Goal: Task Accomplishment & Management: Complete application form

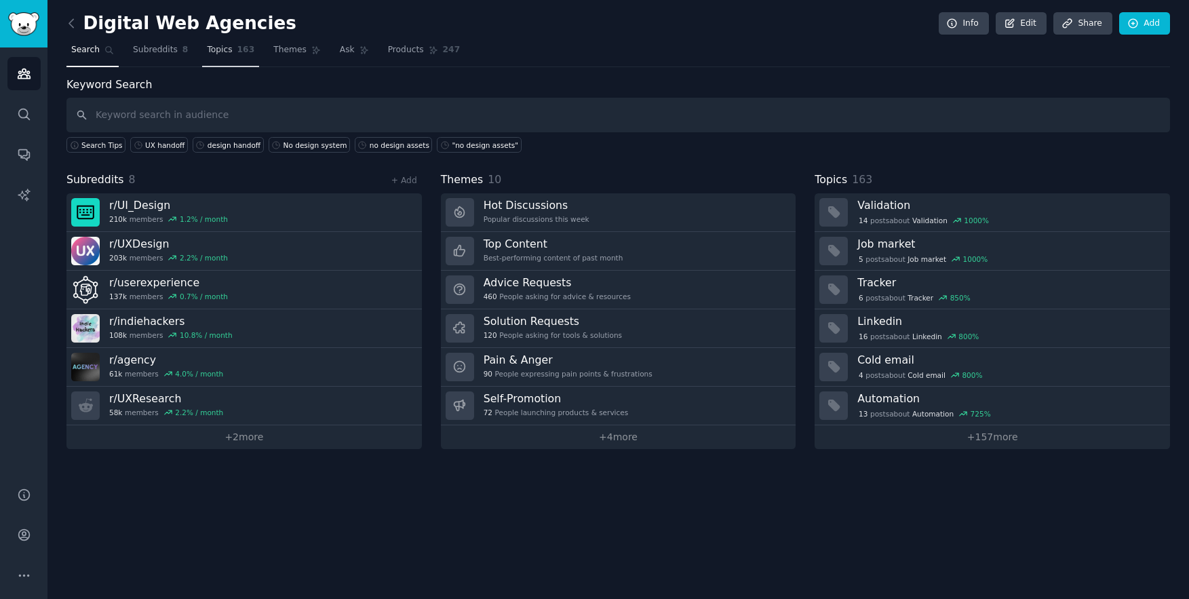
click at [231, 51] on span "Topics" at bounding box center [219, 50] width 25 height 12
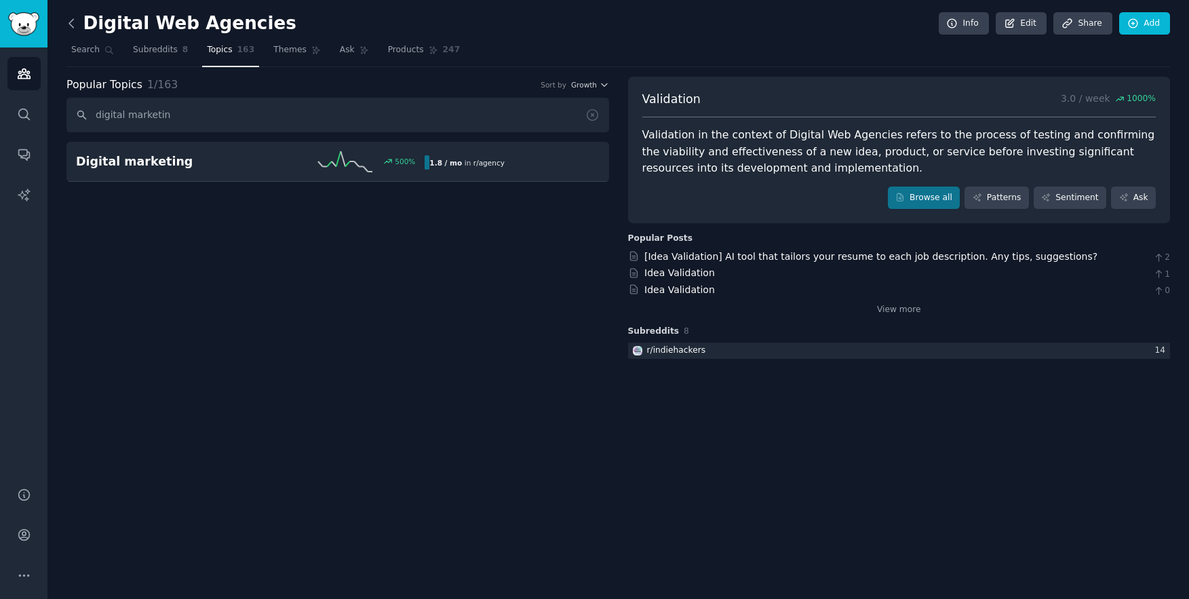
type input "digital marketin"
click at [66, 22] on icon at bounding box center [71, 23] width 14 height 14
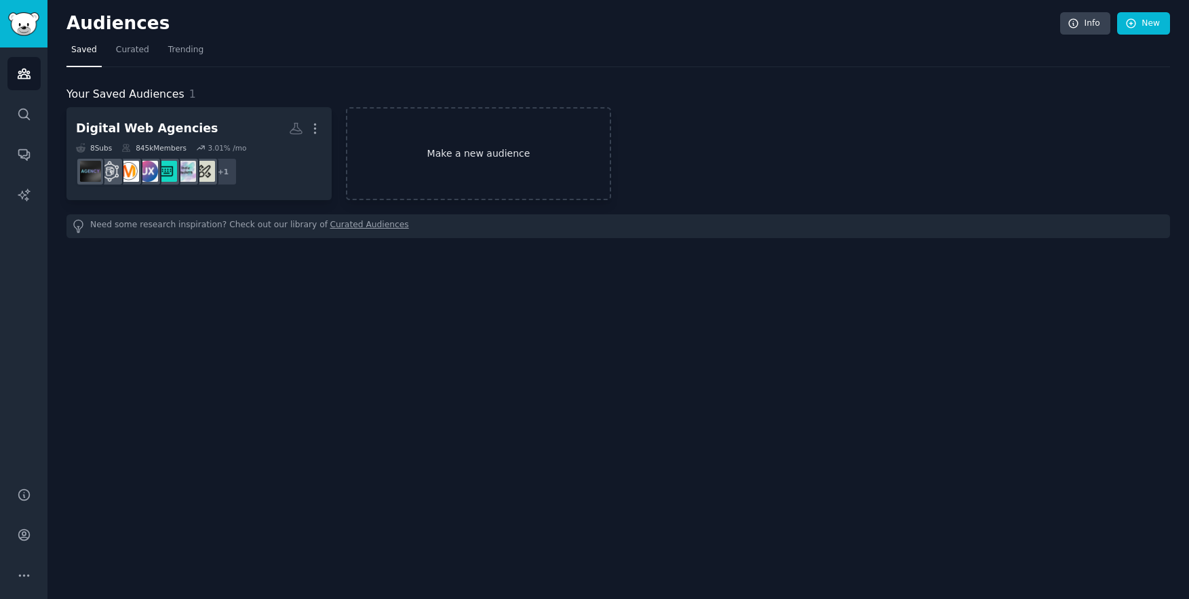
click at [387, 135] on link "Make a new audience" at bounding box center [478, 153] width 265 height 93
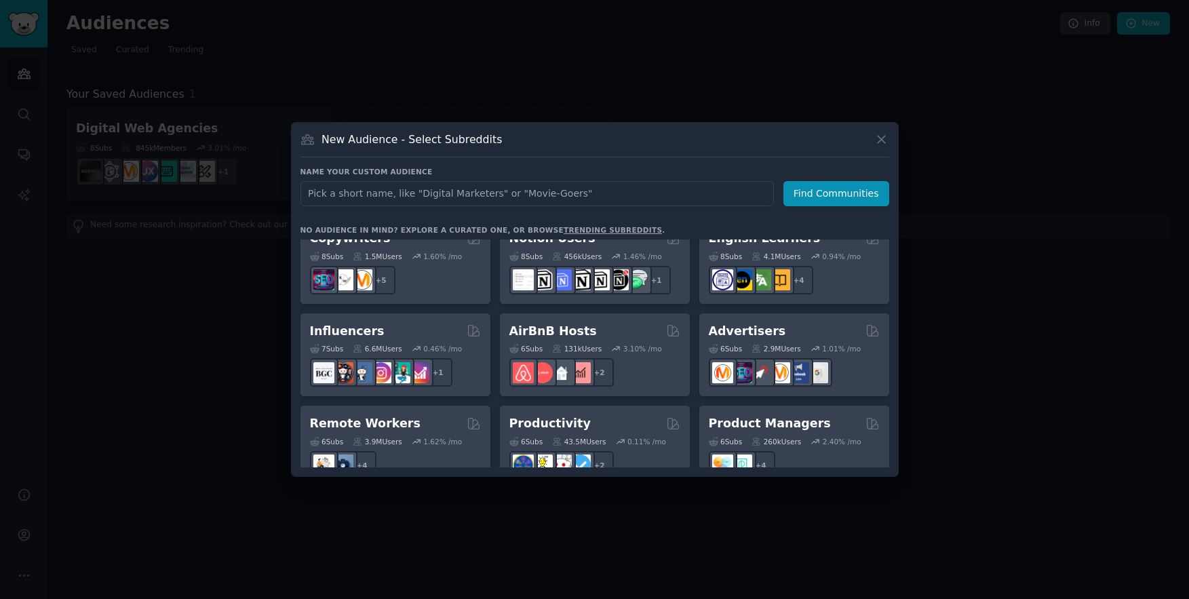
scroll to position [870, 0]
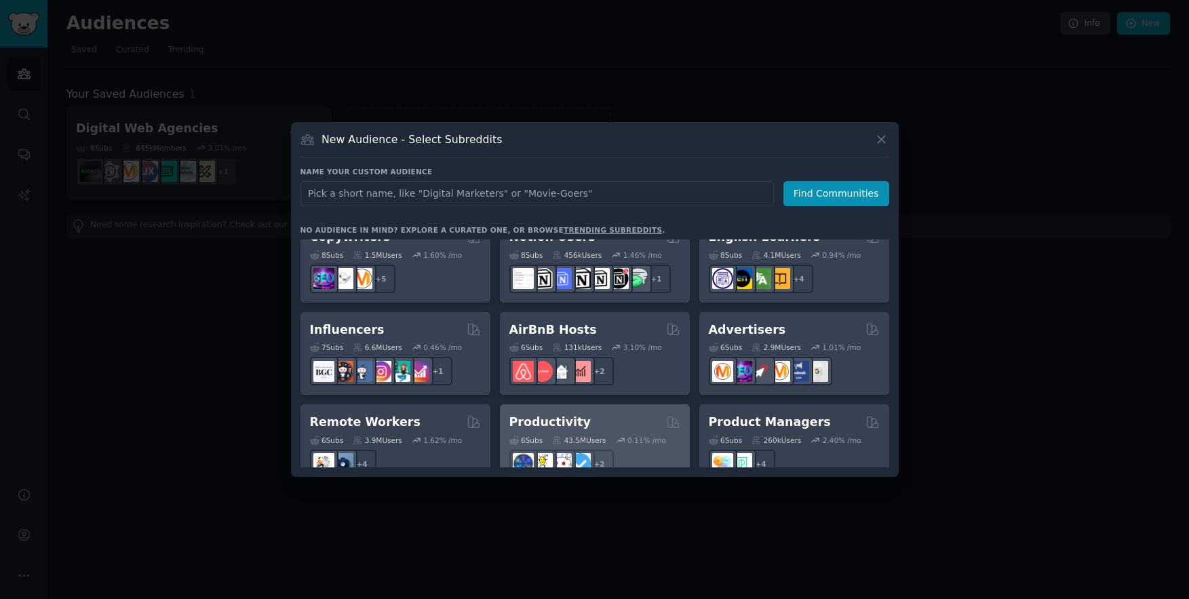
click at [587, 414] on div "Productivity" at bounding box center [594, 422] width 171 height 17
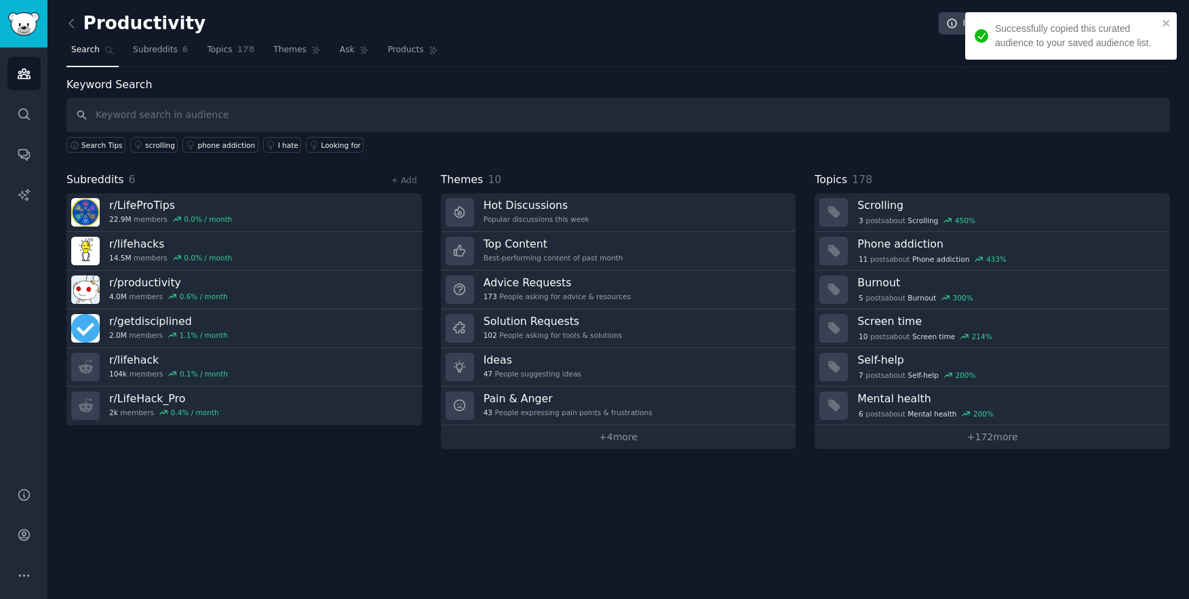
click at [159, 107] on input "text" at bounding box center [618, 115] width 1104 height 35
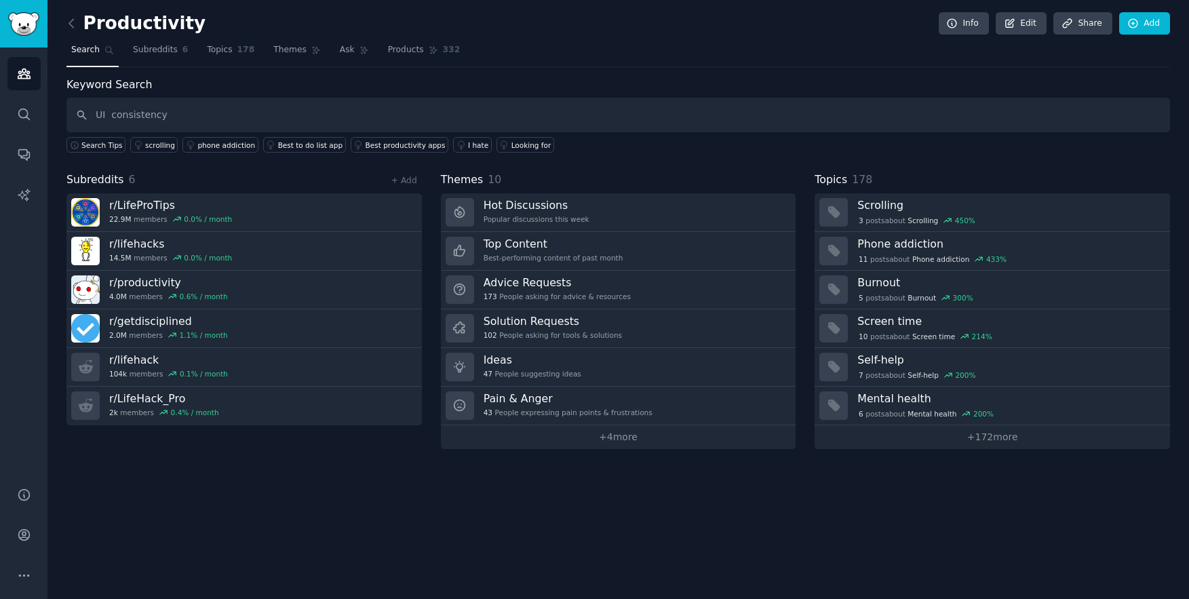
type input "UI consistency"
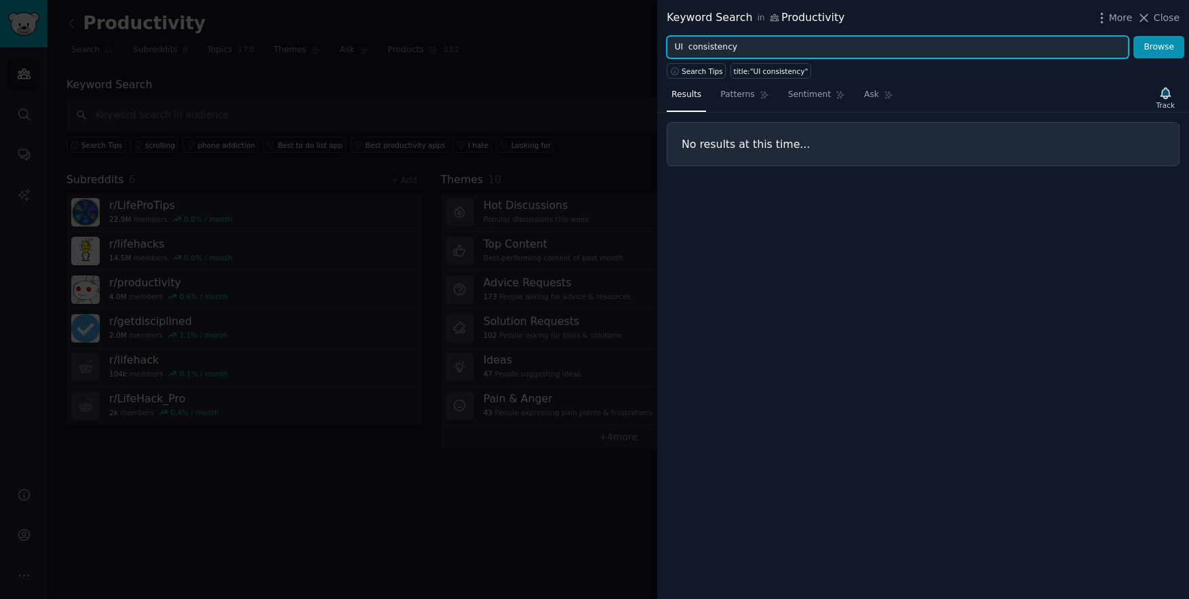
drag, startPoint x: 683, startPoint y: 44, endPoint x: 651, endPoint y: 44, distance: 31.9
click at [651, 44] on div "Keyword Search in Productivity More Close UI consistency Browse Search Tips tit…" at bounding box center [594, 299] width 1189 height 599
click at [1134, 36] on button "Browse" at bounding box center [1159, 47] width 51 height 23
drag, startPoint x: 760, startPoint y: 45, endPoint x: 711, endPoint y: 43, distance: 48.9
click at [710, 44] on input "Design consistency" at bounding box center [898, 47] width 462 height 23
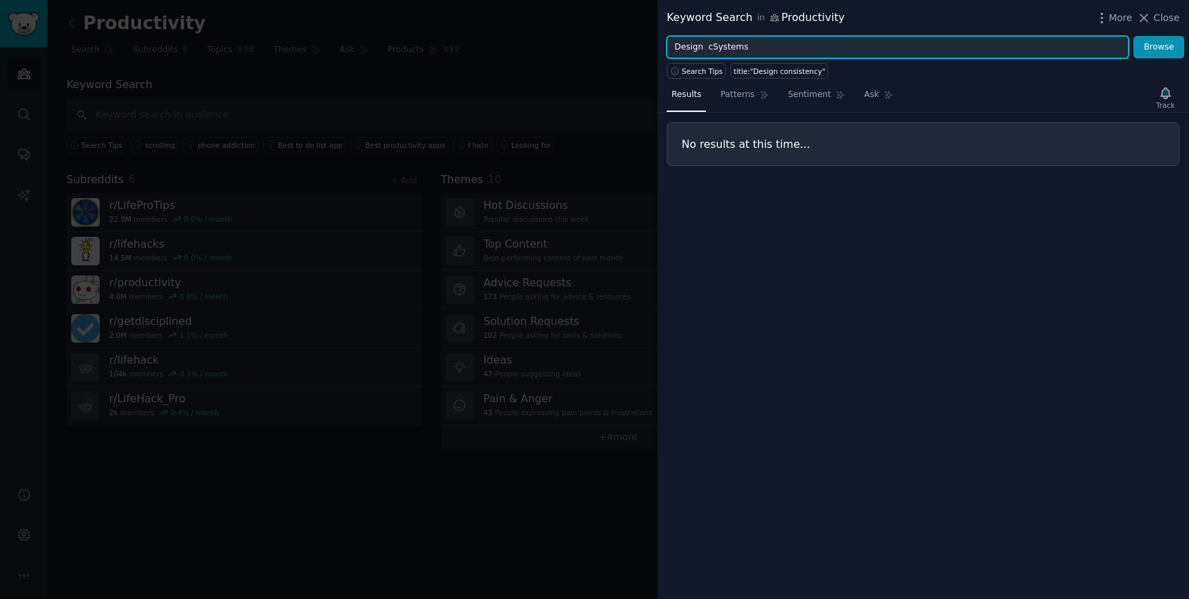
click at [1134, 36] on button "Browse" at bounding box center [1159, 47] width 51 height 23
click at [713, 52] on input "Design cSystems" at bounding box center [898, 47] width 462 height 23
type input "Design Systems"
click at [1134, 36] on button "Browse" at bounding box center [1159, 47] width 51 height 23
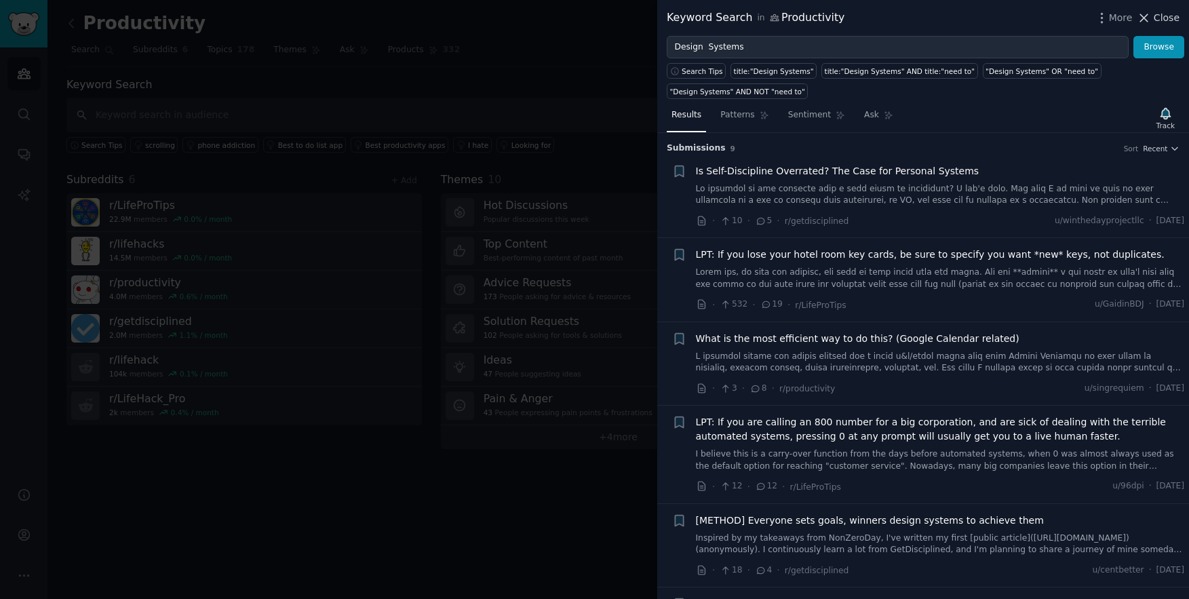
click at [1172, 20] on span "Close" at bounding box center [1167, 18] width 26 height 14
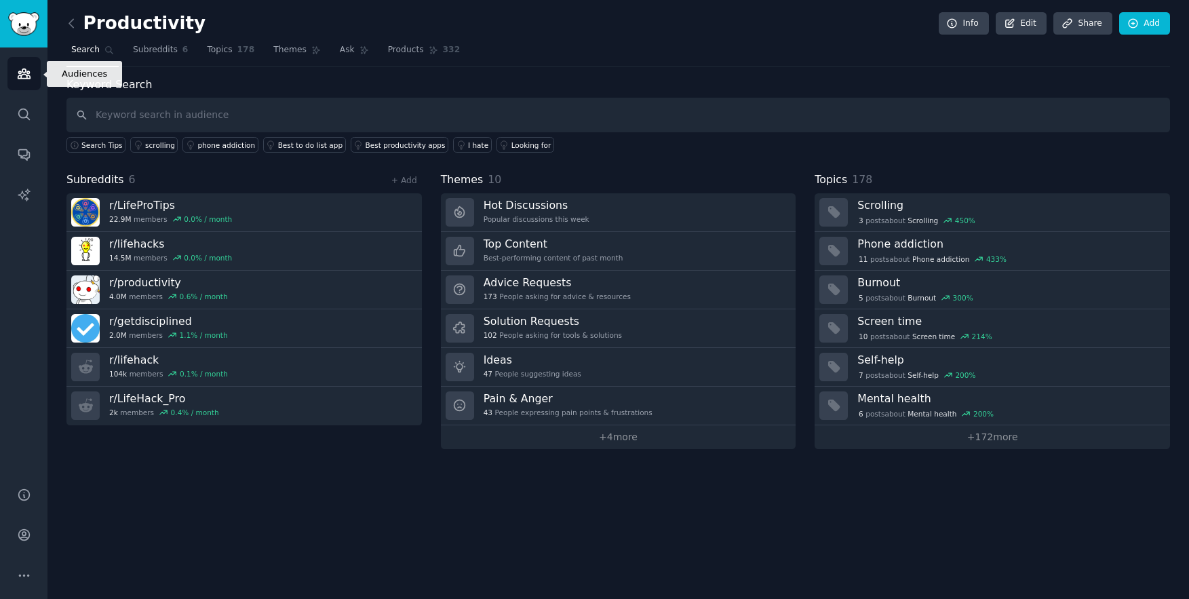
click at [28, 73] on icon "Sidebar" at bounding box center [24, 73] width 12 height 9
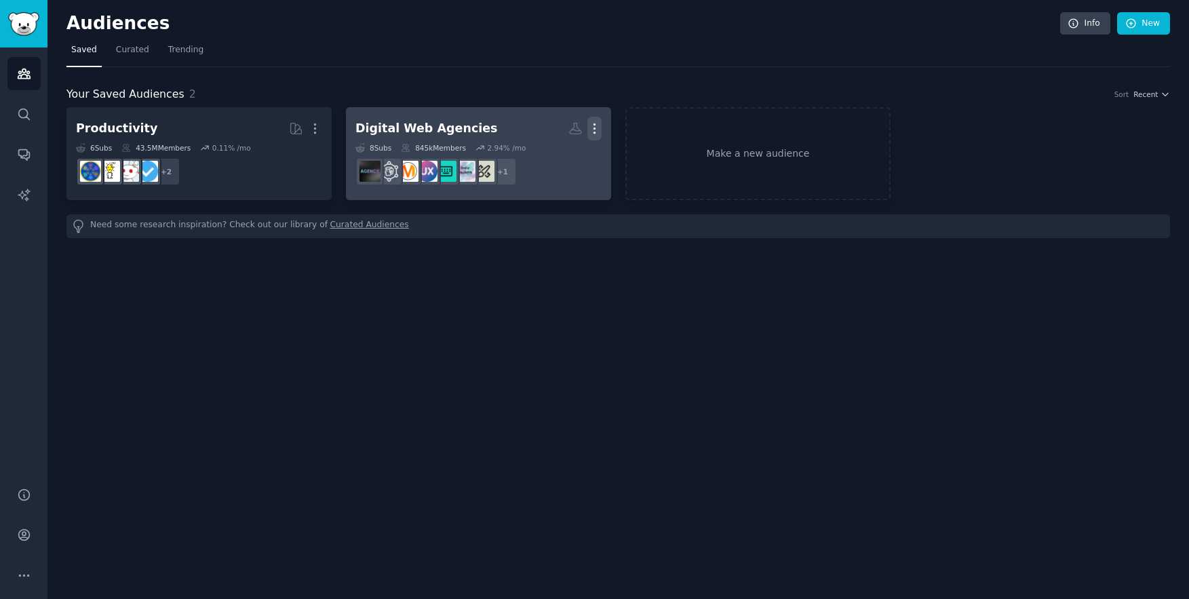
click at [593, 130] on icon "button" at bounding box center [594, 128] width 14 height 14
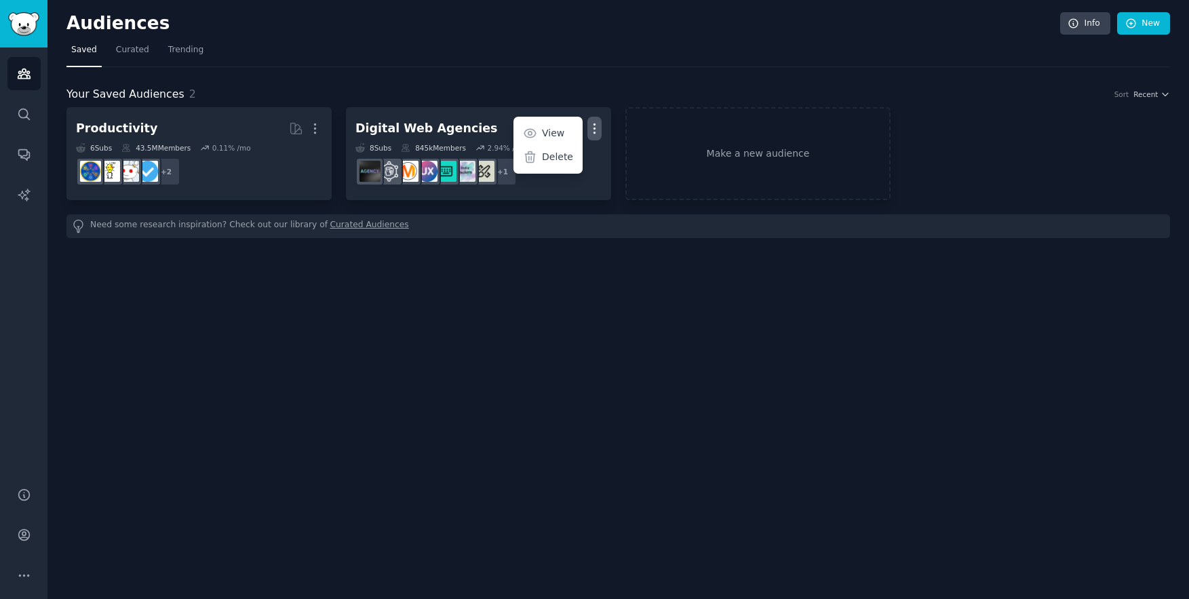
click at [347, 82] on div "Your Saved Audiences 2 Sort Recent Productivity More 6 Sub s 43.5M Members 0.11…" at bounding box center [618, 152] width 1104 height 171
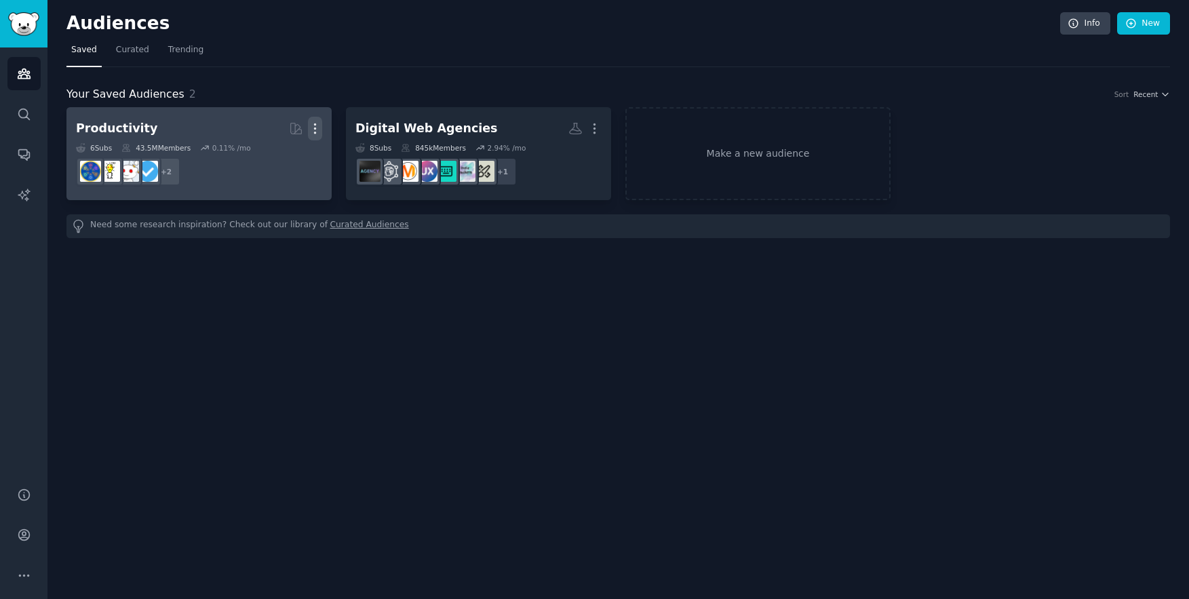
click at [318, 123] on icon "button" at bounding box center [315, 128] width 14 height 14
click at [278, 157] on p "Delete" at bounding box center [278, 157] width 31 height 14
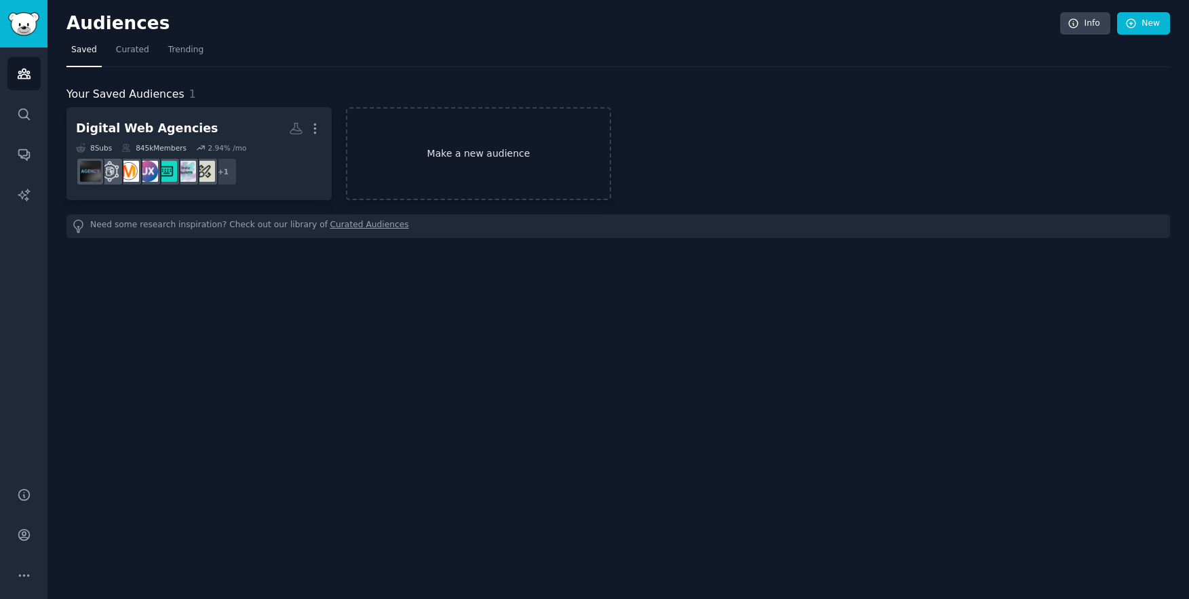
click at [453, 163] on link "Make a new audience" at bounding box center [478, 153] width 265 height 93
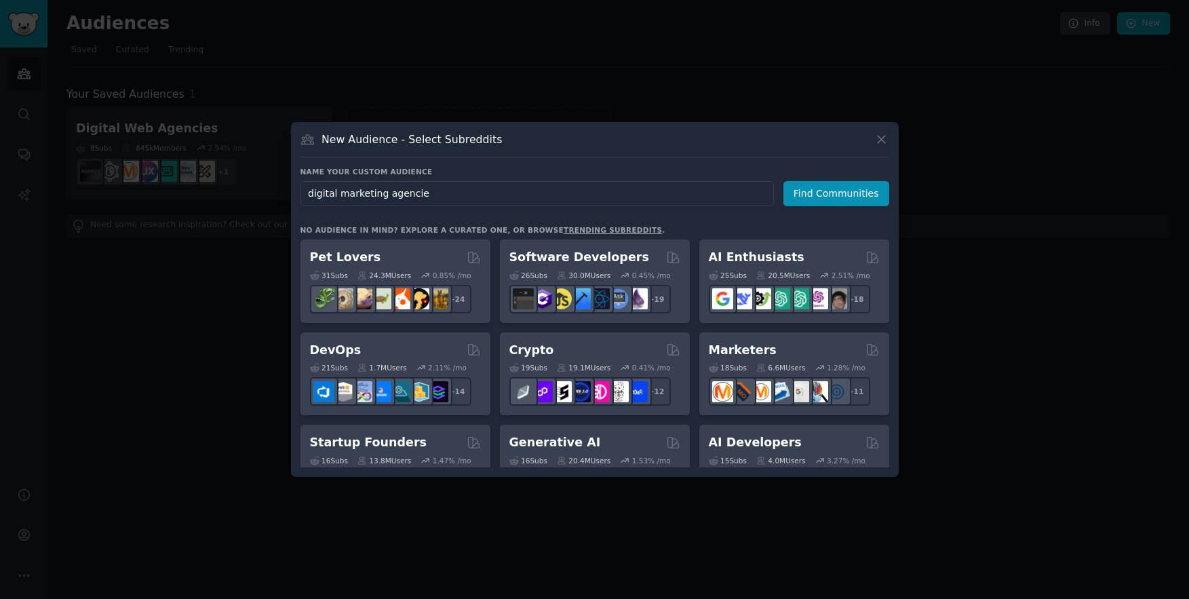
type input "digital marketing agencies"
click button "Find Communities" at bounding box center [836, 193] width 106 height 25
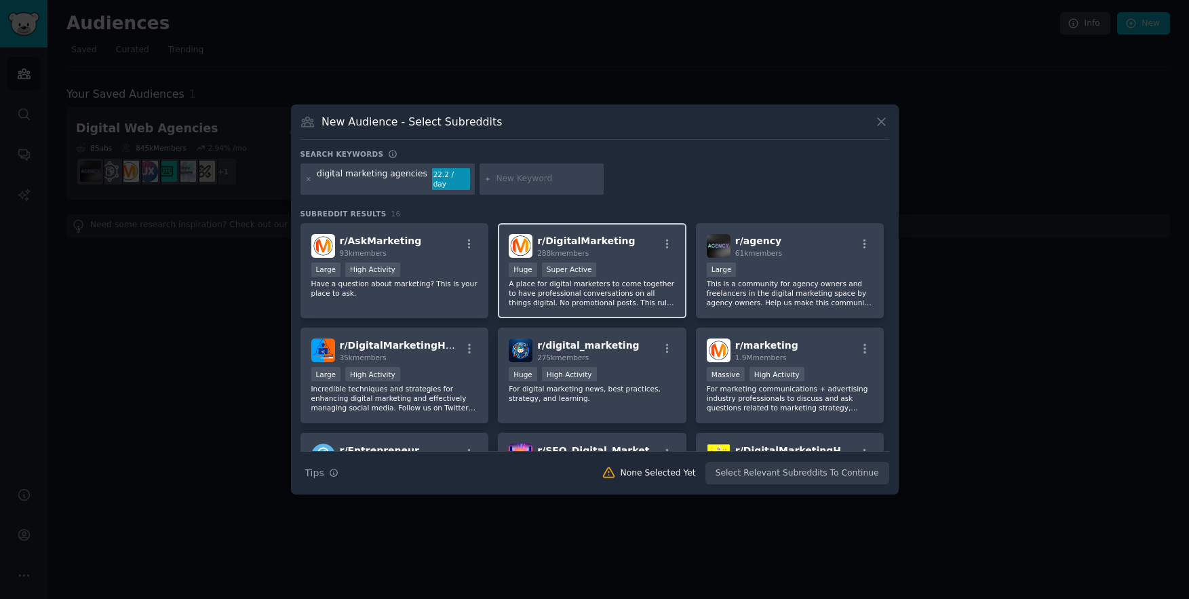
click at [647, 254] on div "r/ DigitalMarketing 288k members Huge Super Active A place for digital marketer…" at bounding box center [592, 271] width 189 height 96
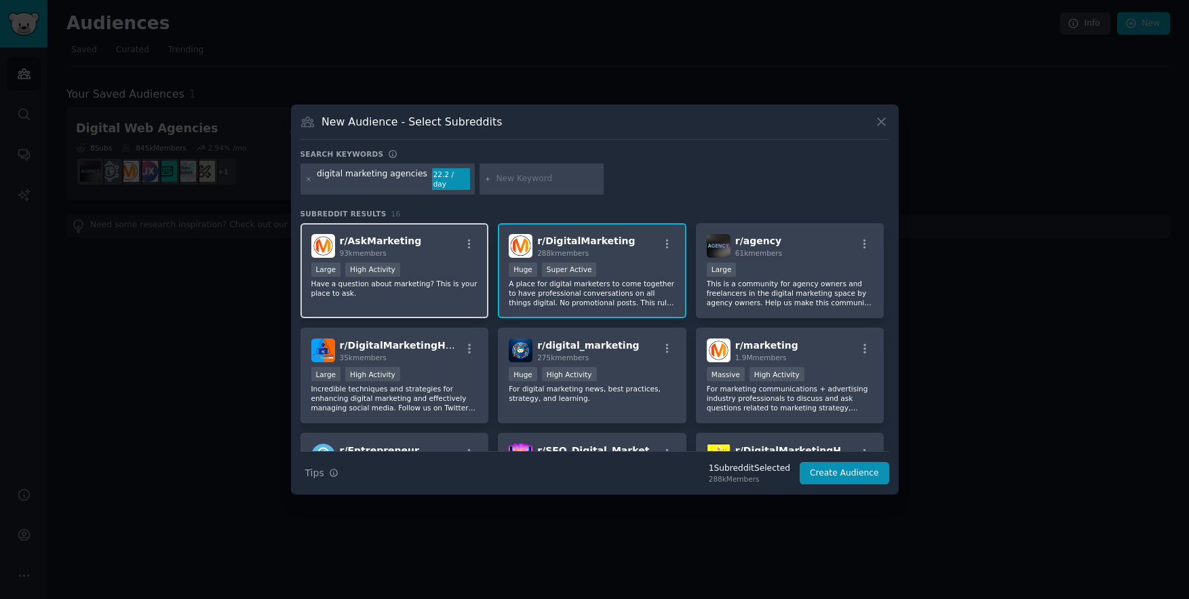
click at [420, 245] on div "r/ AskMarketing 93k members" at bounding box center [394, 246] width 167 height 24
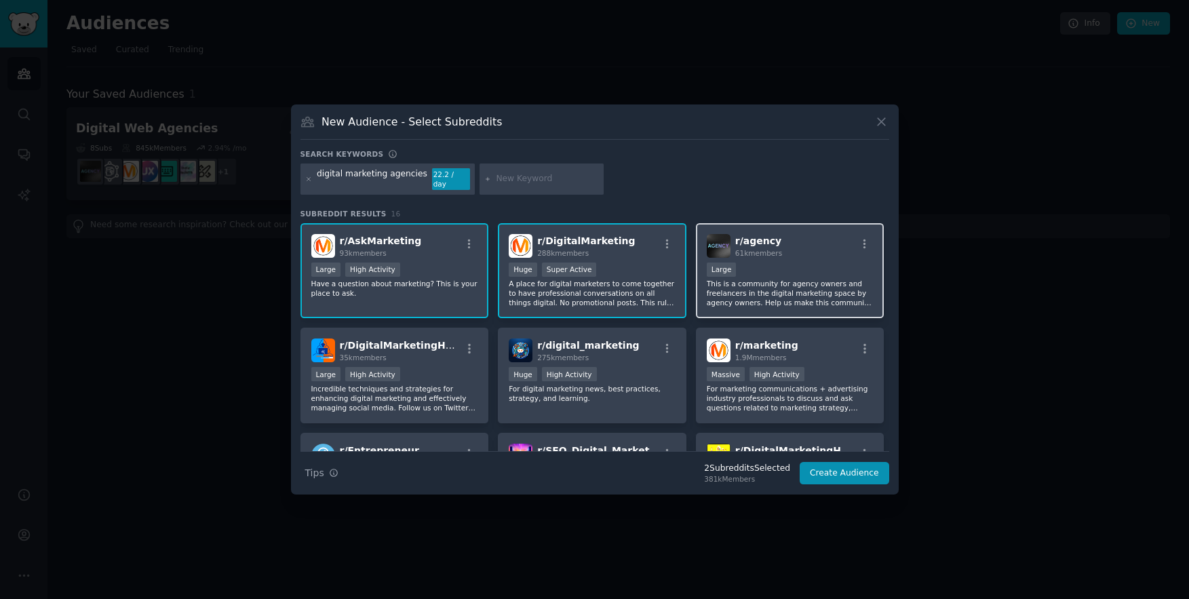
click at [796, 288] on p "This is a community for agency owners and freelancers in the digital marketing …" at bounding box center [790, 293] width 167 height 28
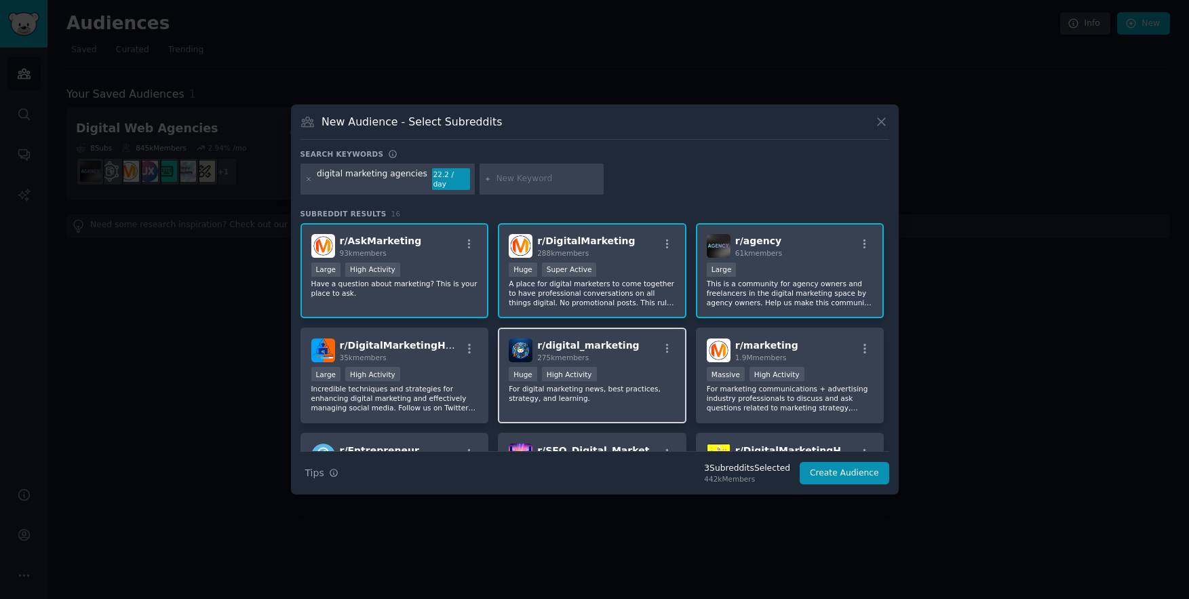
click at [623, 402] on div "r/ digital_marketing 275k members Huge High Activity For digital marketing news…" at bounding box center [592, 376] width 189 height 96
